Goal: Task Accomplishment & Management: Manage account settings

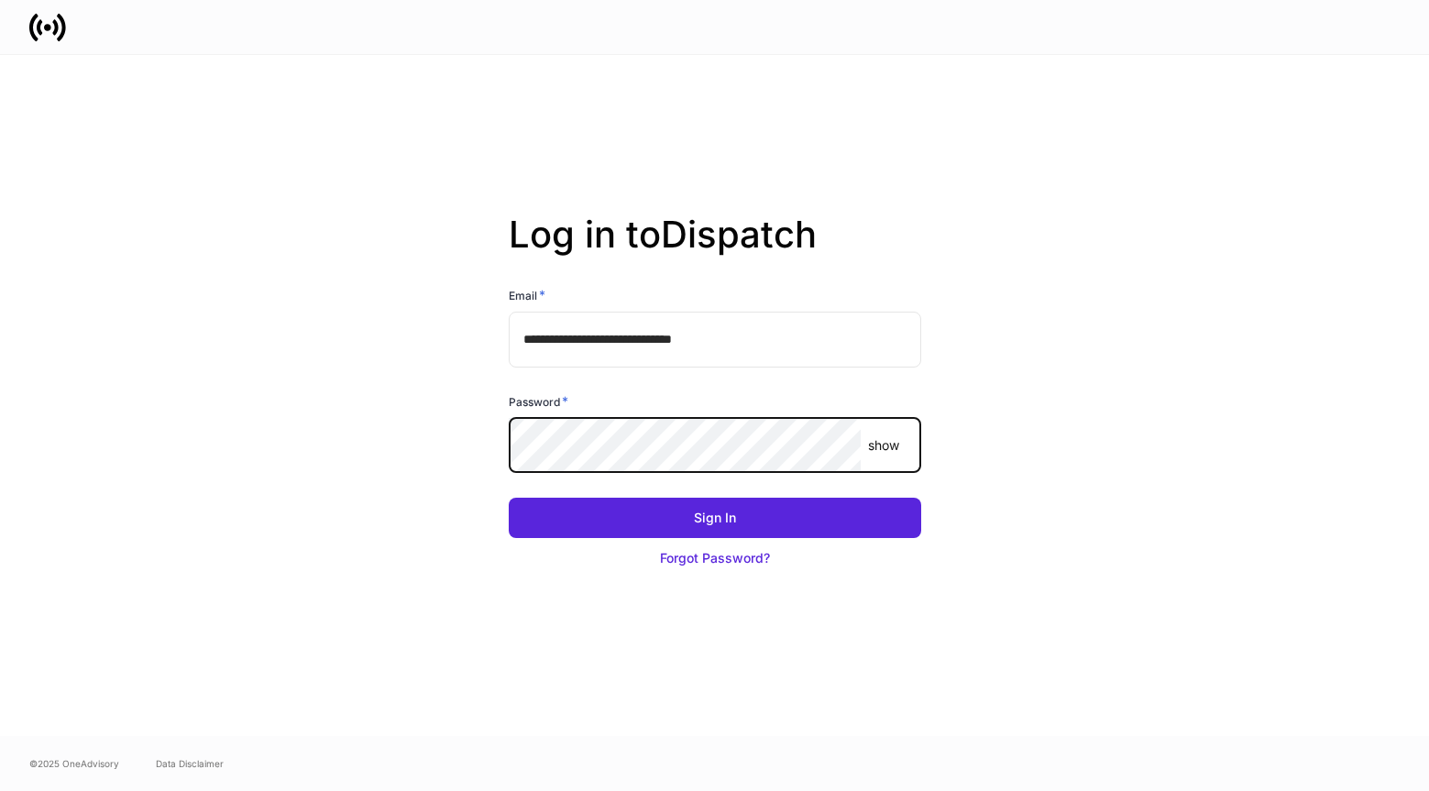
click at [509, 498] on button "Sign In" at bounding box center [715, 518] width 412 height 40
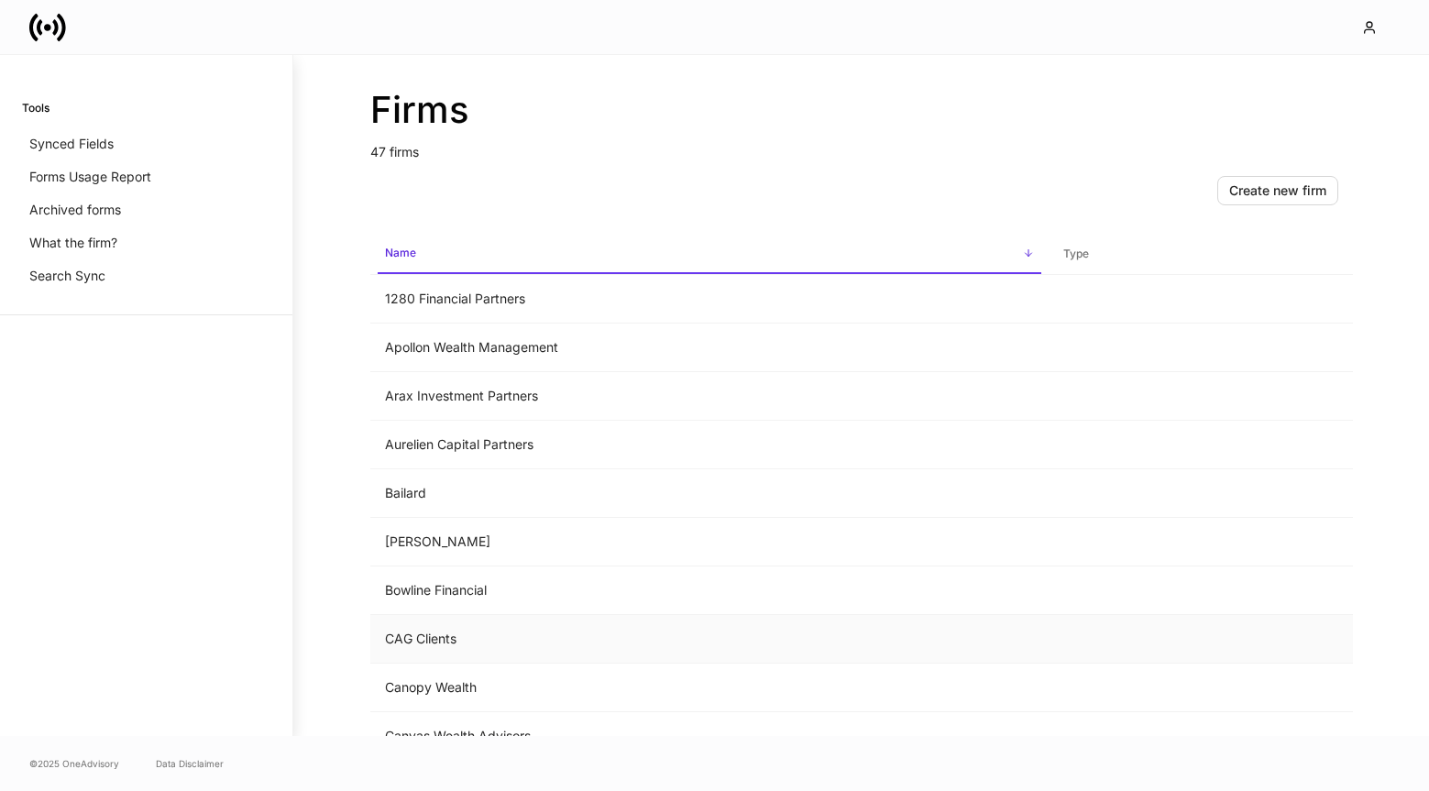
click at [482, 648] on td "CAG Clients" at bounding box center [709, 639] width 678 height 49
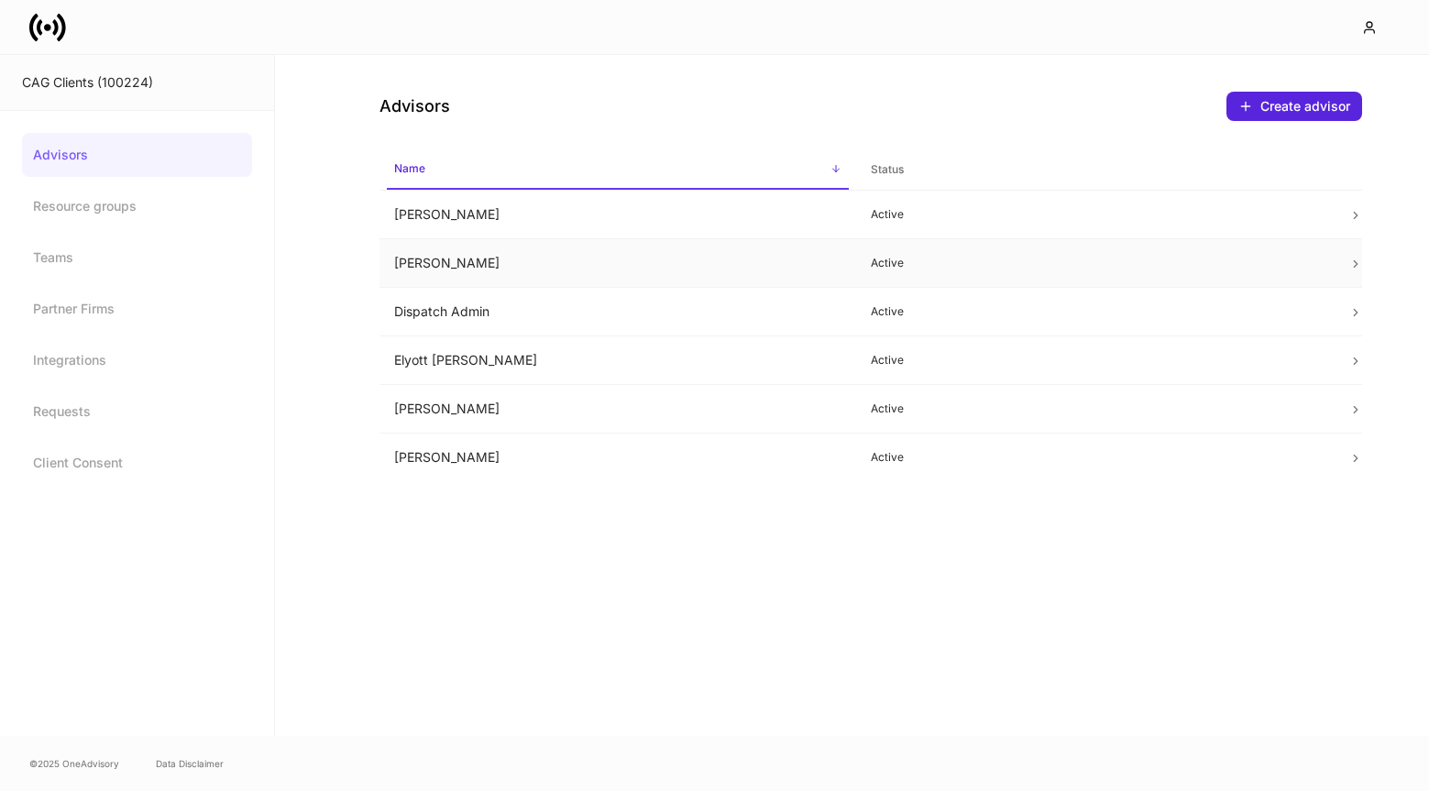
click at [499, 268] on td "Daniel Medina" at bounding box center [617, 263] width 477 height 49
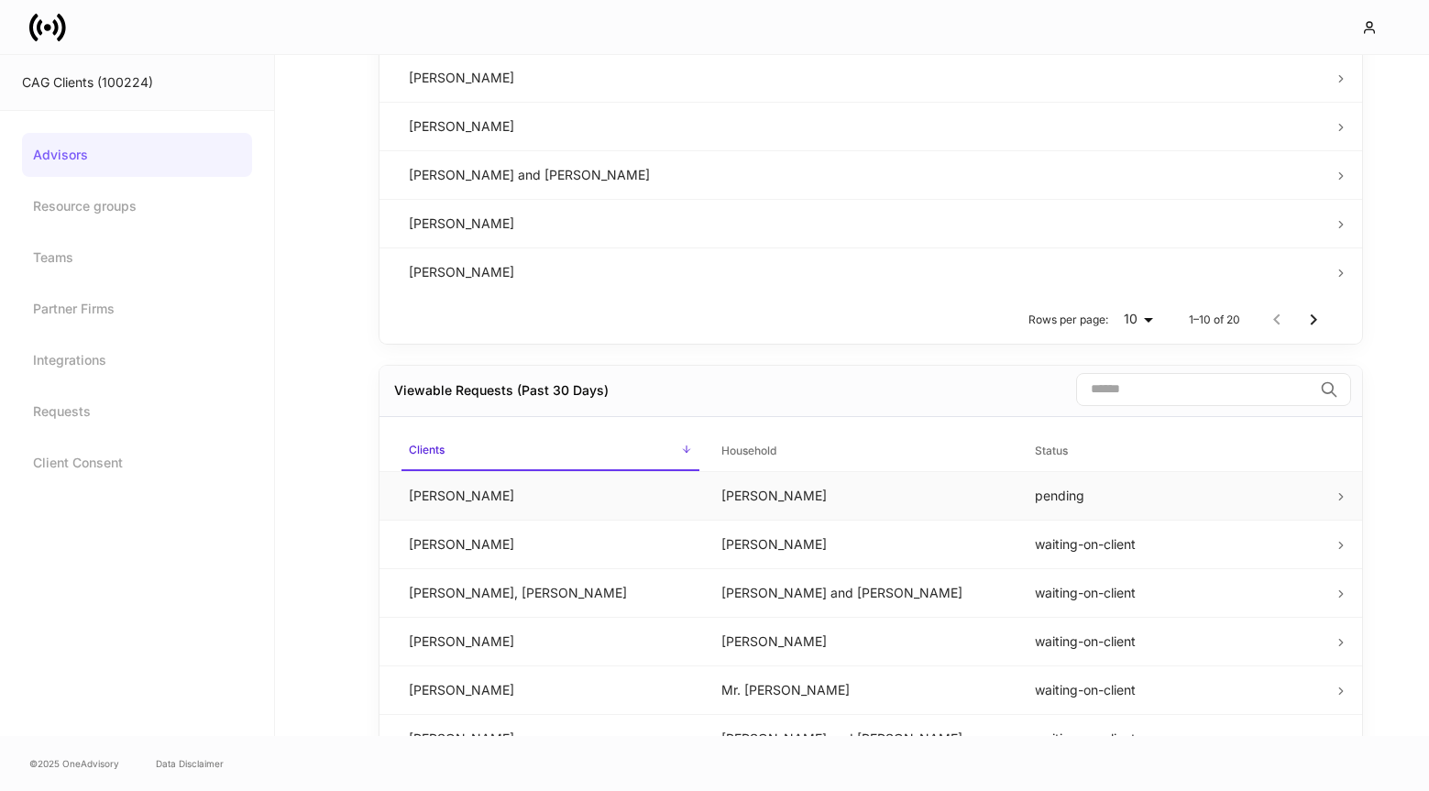
scroll to position [863, 0]
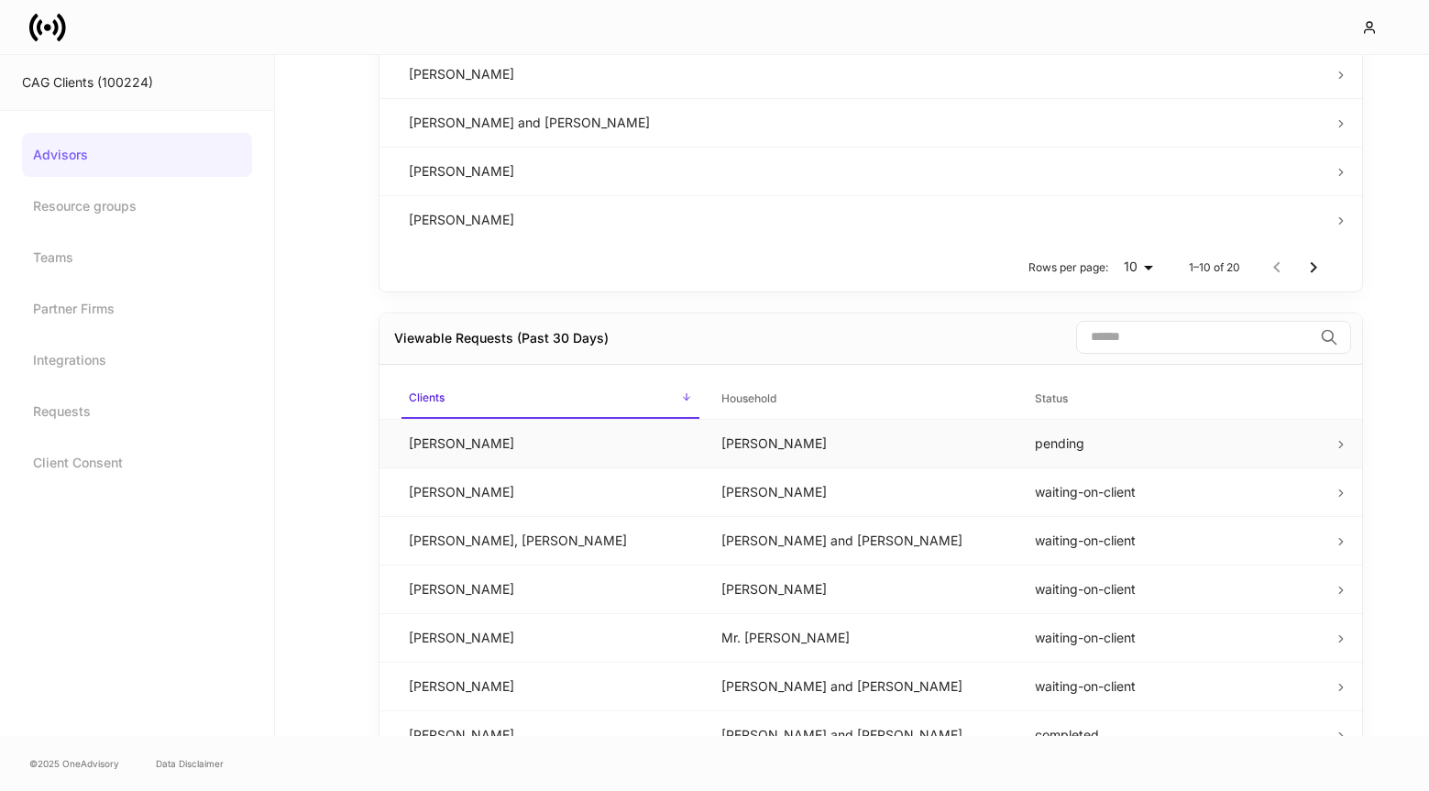
click at [777, 454] on td "Chris Csenge" at bounding box center [862, 443] width 313 height 49
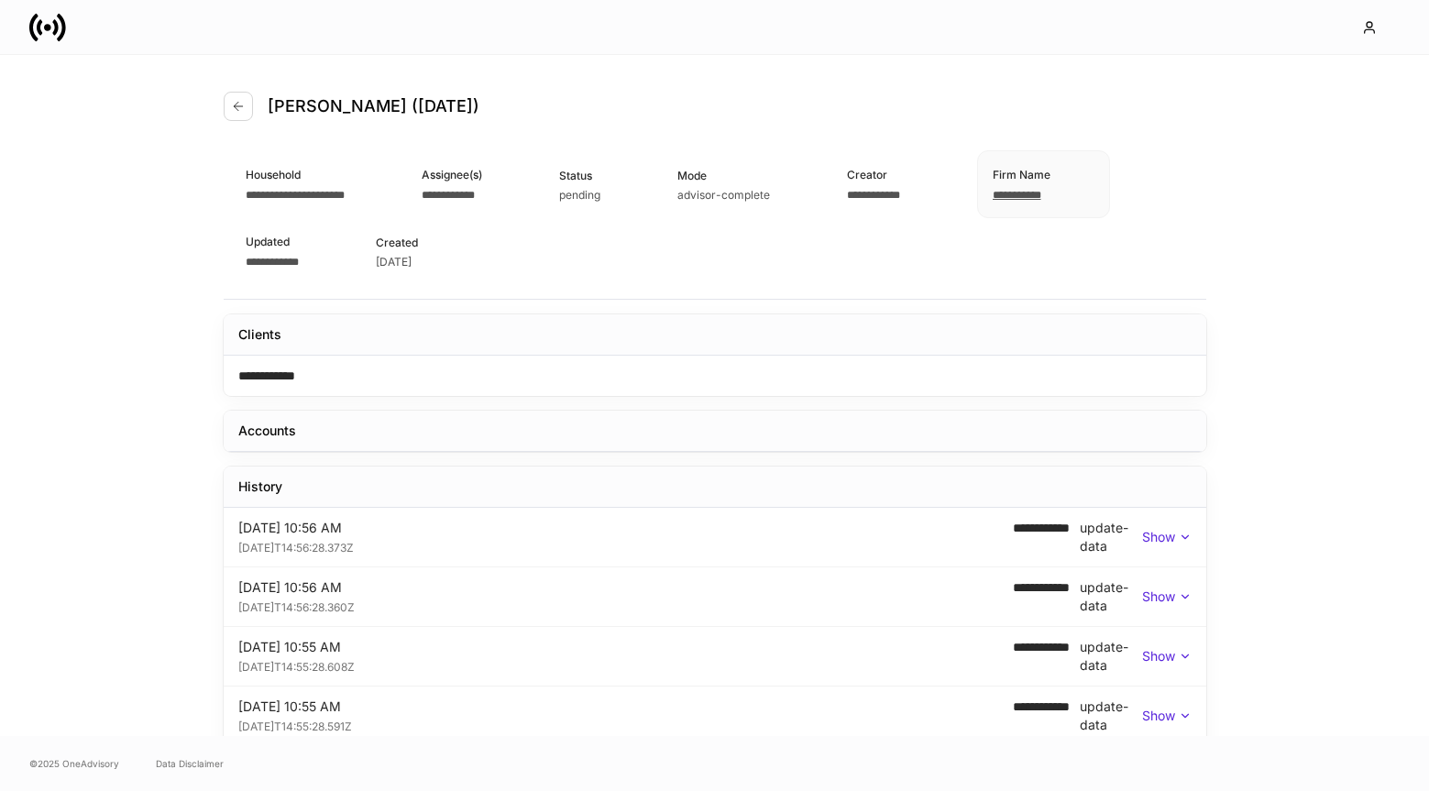
click at [216, 104] on div "**********" at bounding box center [715, 668] width 1100 height 1226
click at [233, 104] on icon "button" at bounding box center [238, 106] width 15 height 15
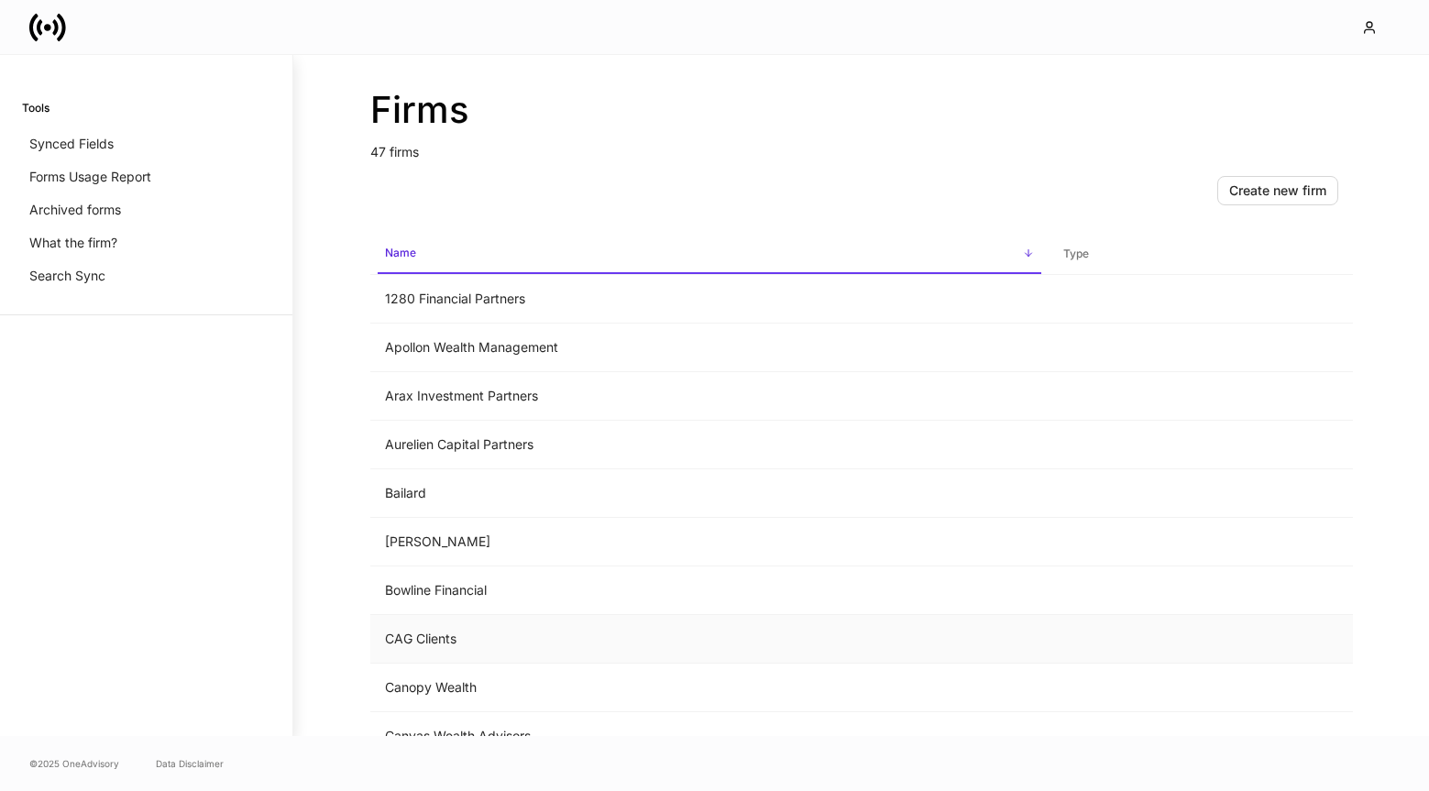
click at [539, 617] on td "CAG Clients" at bounding box center [709, 639] width 678 height 49
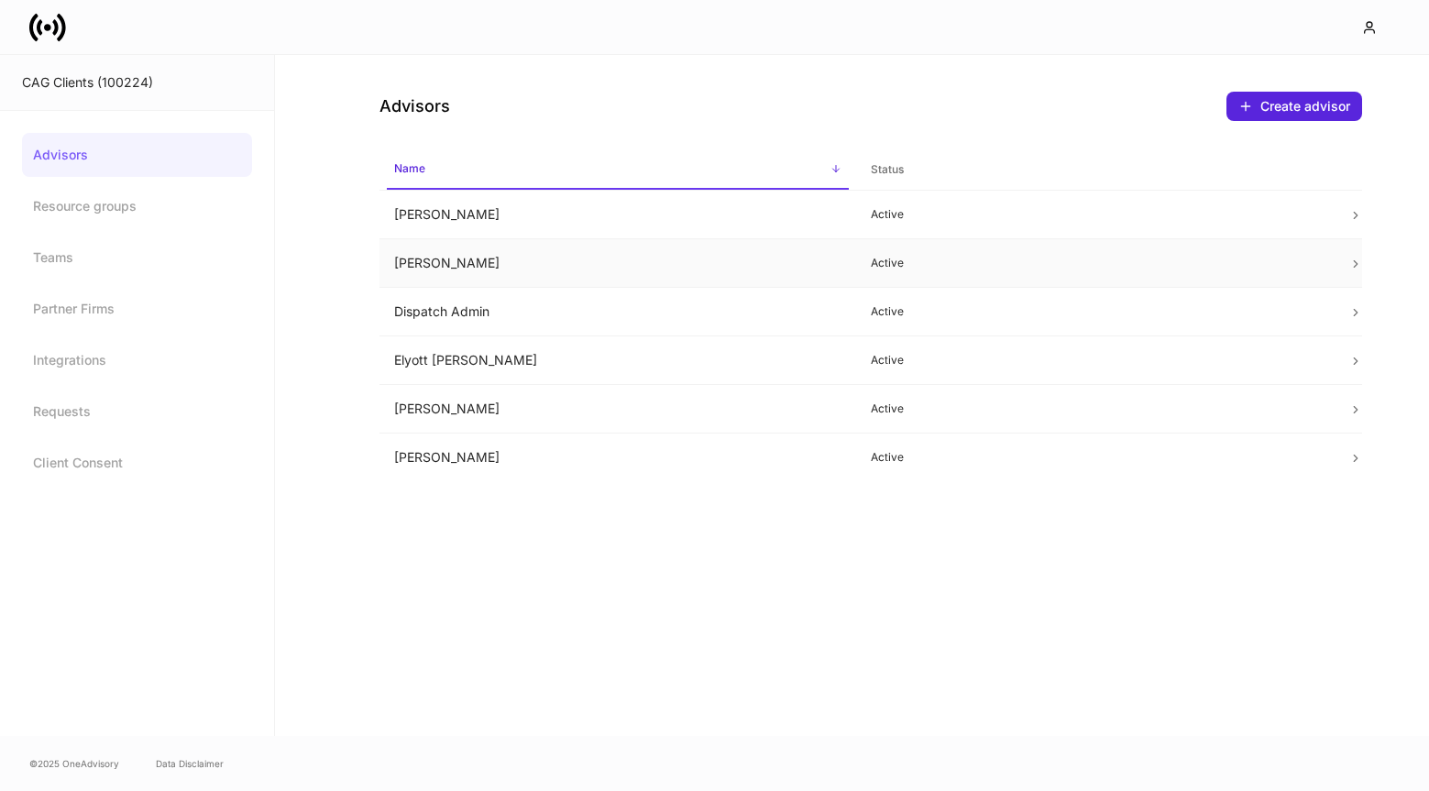
click at [572, 270] on td "Daniel Medina" at bounding box center [617, 263] width 477 height 49
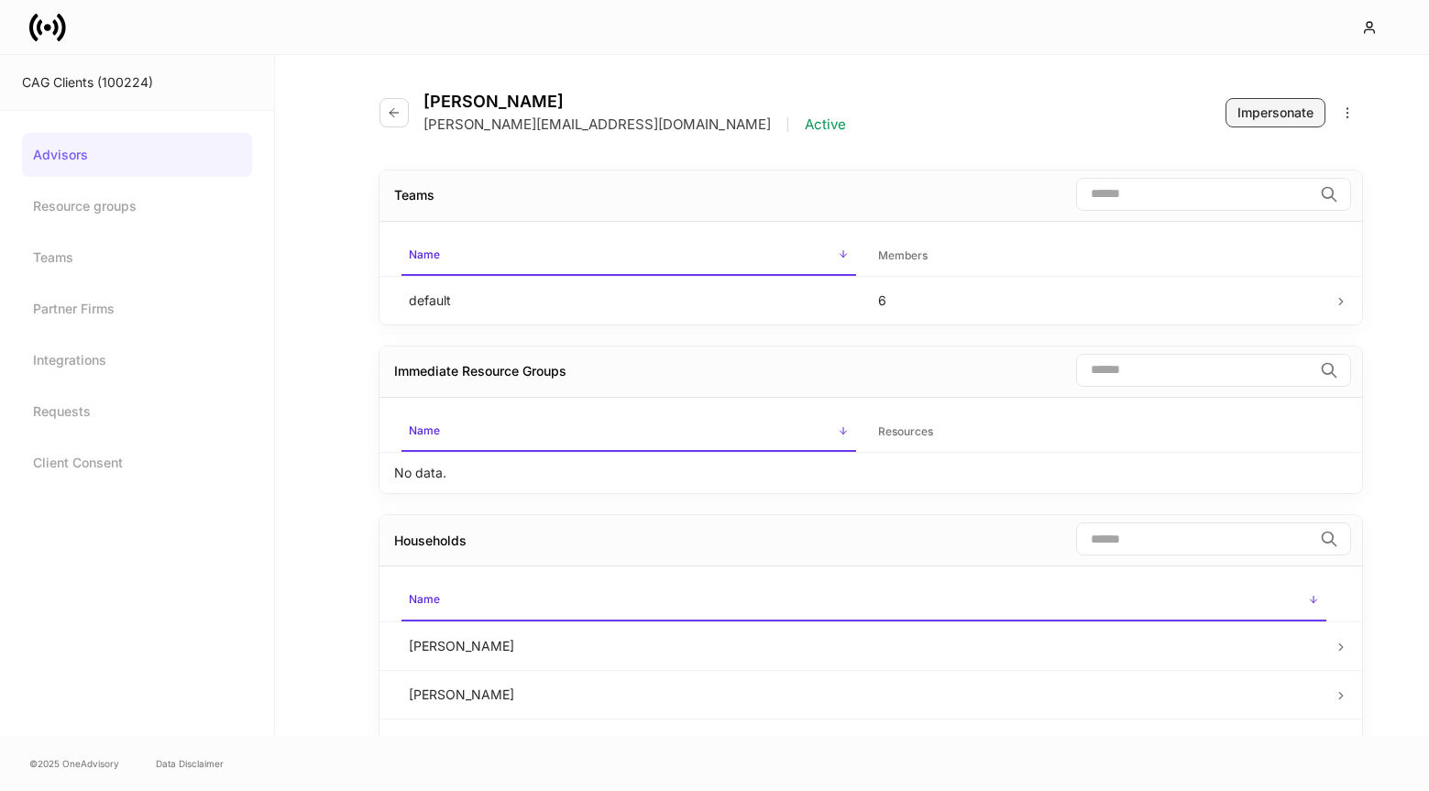
click at [1290, 116] on div "Impersonate" at bounding box center [1275, 113] width 76 height 18
